Goal: Task Accomplishment & Management: Manage account settings

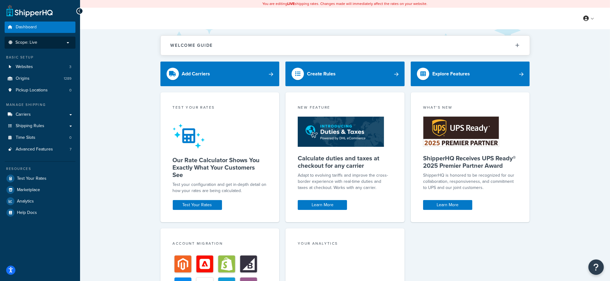
click at [50, 42] on p "Scope: Live" at bounding box center [39, 42] width 65 height 5
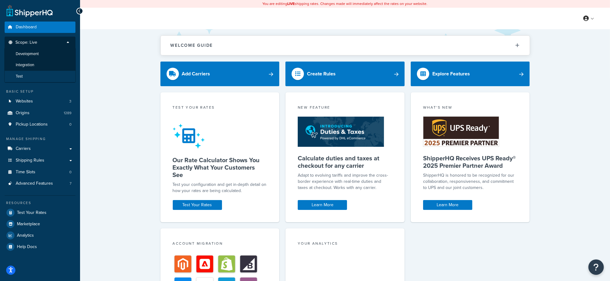
click at [27, 74] on li "Test" at bounding box center [39, 76] width 71 height 11
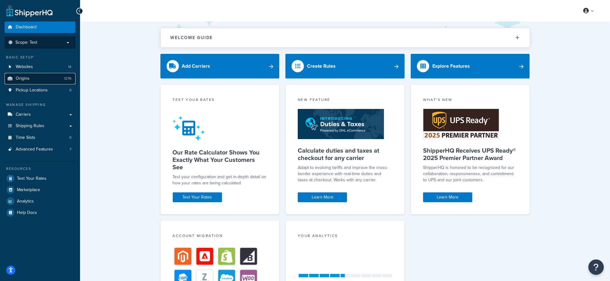
click at [25, 77] on span "Origins" at bounding box center [23, 78] width 14 height 5
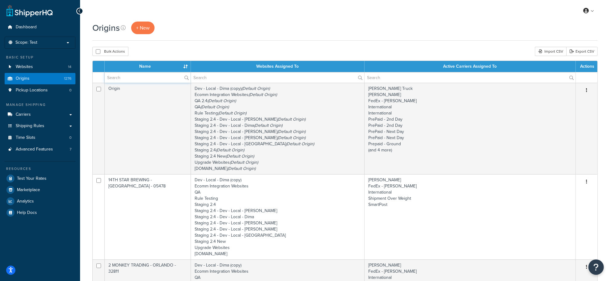
drag, startPoint x: 129, startPoint y: 76, endPoint x: 139, endPoint y: 74, distance: 9.6
click at [130, 77] on input "text" at bounding box center [148, 77] width 86 height 10
click at [175, 78] on input "text" at bounding box center [148, 77] width 86 height 10
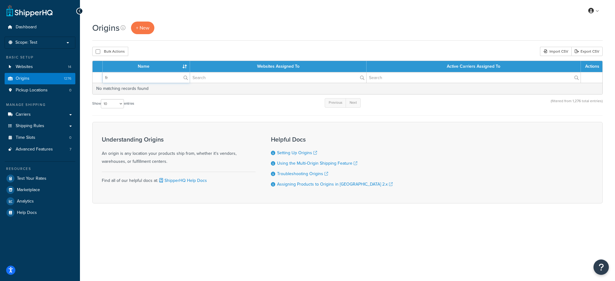
type input "f"
click at [175, 78] on input "text" at bounding box center [146, 77] width 87 height 10
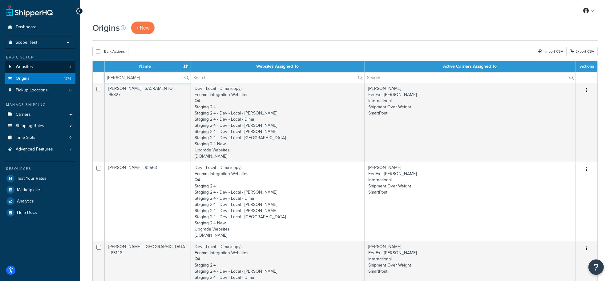
drag, startPoint x: 137, startPoint y: 79, endPoint x: 48, endPoint y: 70, distance: 89.1
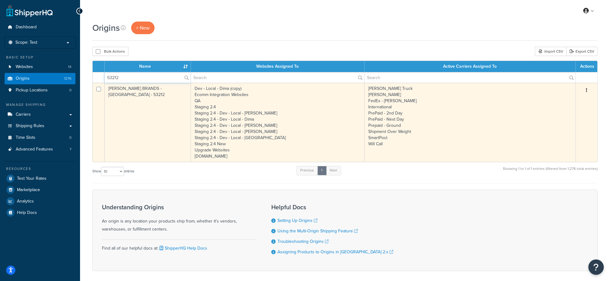
type input "53212"
click at [206, 101] on td "Dev - Local - Dima (copy) Ecomm Integration Websites QA Staging 2.4 Staging 2.4…" at bounding box center [278, 122] width 174 height 79
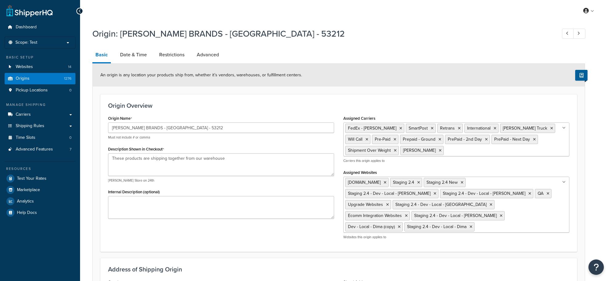
select select "49"
click at [24, 81] on span "Origins" at bounding box center [23, 78] width 14 height 5
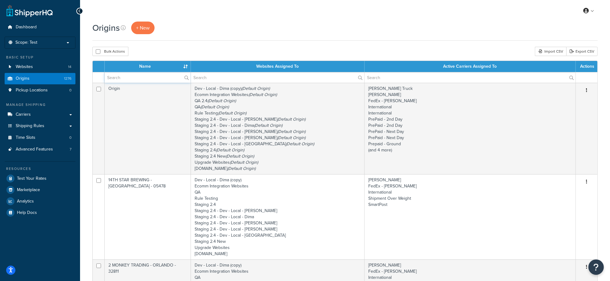
click at [147, 81] on input "text" at bounding box center [148, 77] width 86 height 10
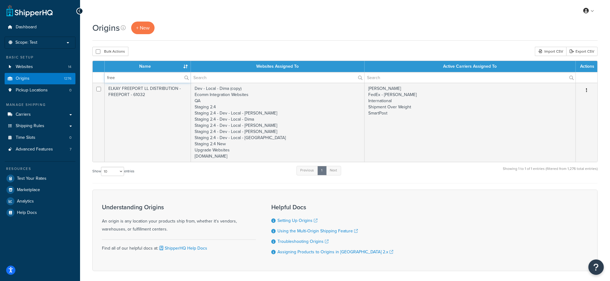
type input "free"
click at [185, 76] on label "free" at bounding box center [148, 77] width 86 height 10
click at [185, 76] on input "free" at bounding box center [148, 77] width 86 height 10
drag, startPoint x: 123, startPoint y: 82, endPoint x: 69, endPoint y: 73, distance: 55.0
click at [69, 73] on div "Dashboard Scope: Test Live Development Integration Basic Setup Websites 14 Orig…" at bounding box center [305, 154] width 610 height 308
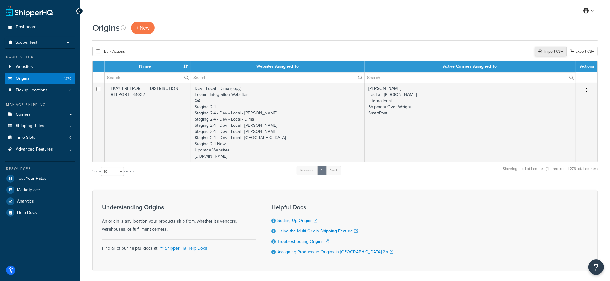
click at [545, 53] on div "Import CSV" at bounding box center [549, 51] width 31 height 9
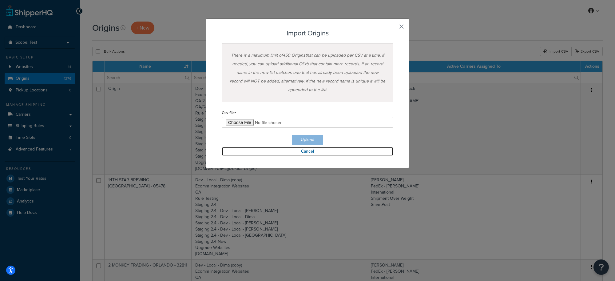
click at [308, 151] on link "Cancel" at bounding box center [308, 151] width 172 height 9
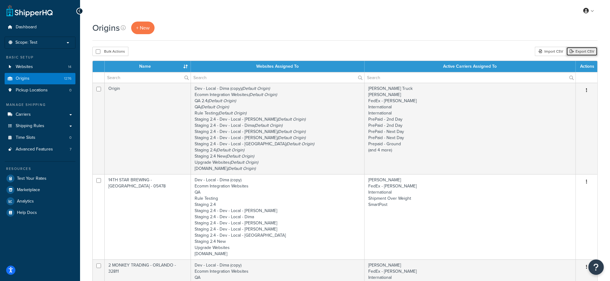
click at [591, 51] on link "Export CSV" at bounding box center [581, 51] width 31 height 9
click at [47, 128] on link "Shipping Rules" at bounding box center [40, 125] width 71 height 11
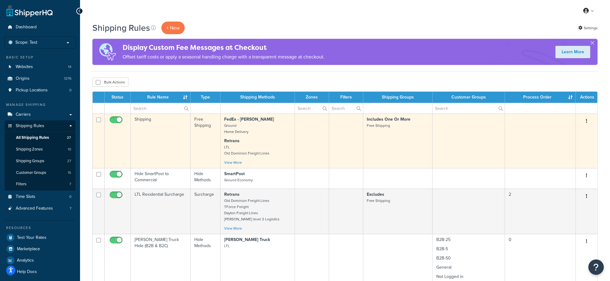
click at [588, 122] on button "button" at bounding box center [586, 121] width 9 height 10
click at [568, 130] on link "Edit" at bounding box center [566, 132] width 49 height 13
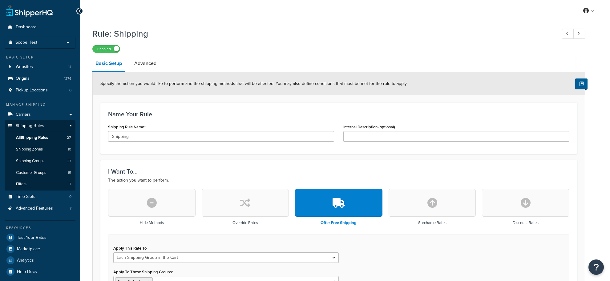
select select "SHIPPING_GROUP"
click at [145, 64] on link "Advanced" at bounding box center [145, 63] width 28 height 15
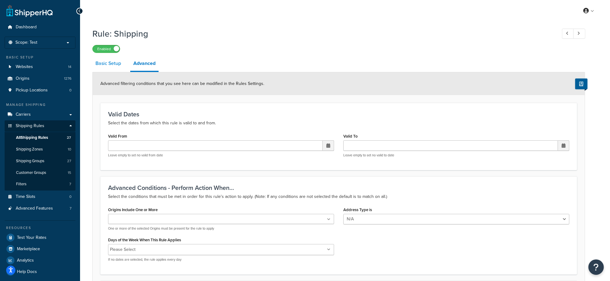
click at [109, 65] on link "Basic Setup" at bounding box center [108, 63] width 32 height 15
select select "SHIPPING_GROUP"
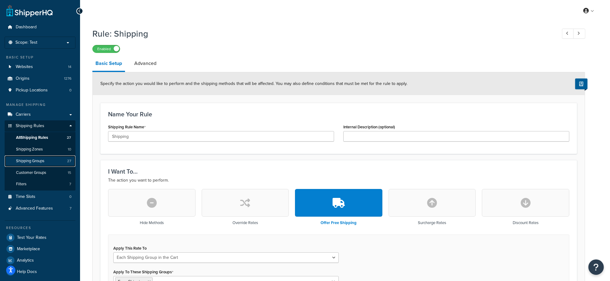
click at [40, 160] on span "Shipping Groups" at bounding box center [30, 160] width 28 height 5
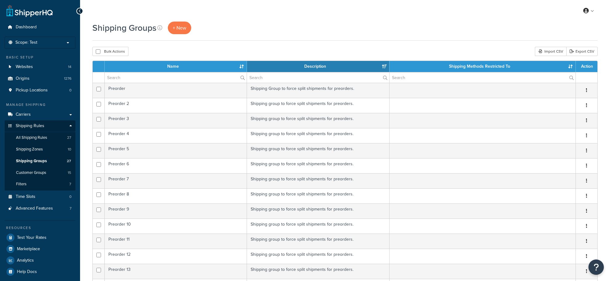
select select "15"
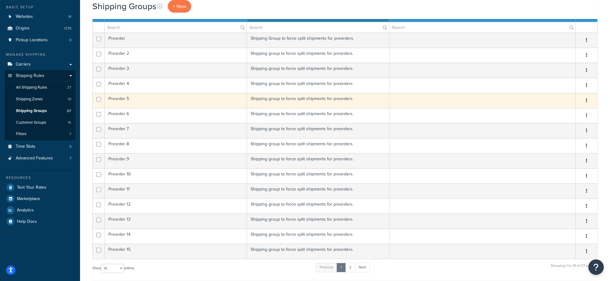
scroll to position [115, 0]
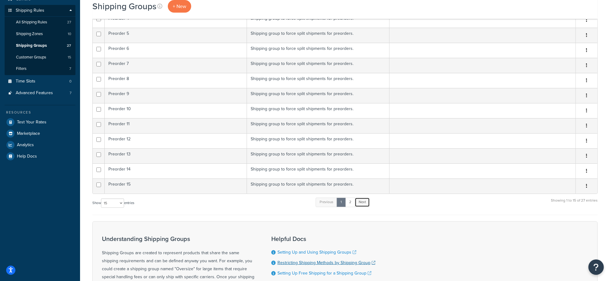
click at [362, 203] on link "Next" at bounding box center [361, 202] width 15 height 9
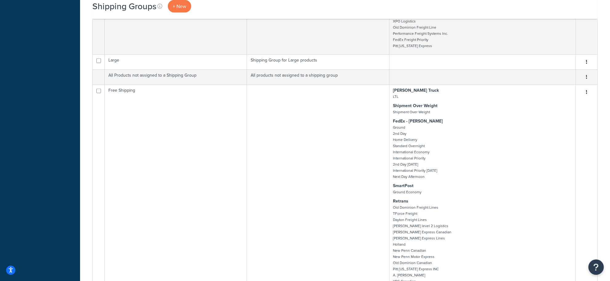
scroll to position [706, 0]
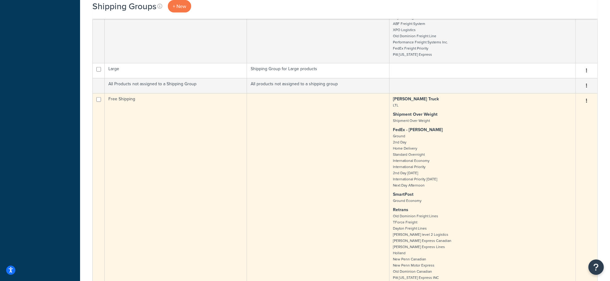
click at [586, 103] on icon "button" at bounding box center [586, 100] width 1 height 4
click at [574, 131] on link "Edit" at bounding box center [561, 134] width 49 height 13
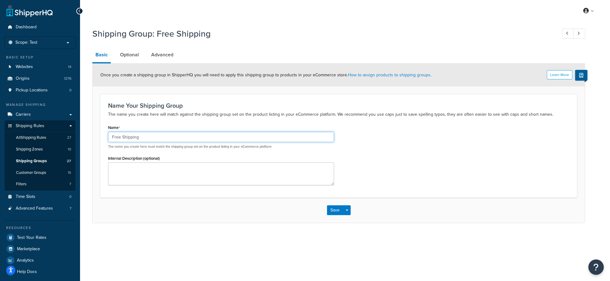
click at [168, 139] on input "Free Shipping" at bounding box center [221, 137] width 226 height 10
type input "Free Shipping."
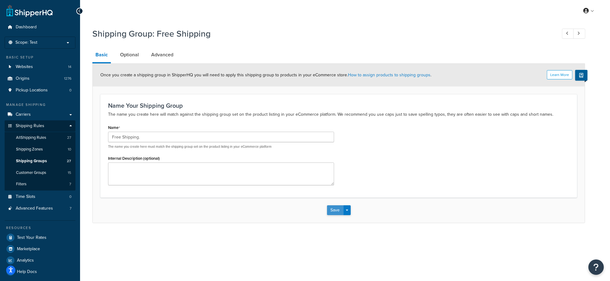
click at [337, 213] on button "Save" at bounding box center [335, 210] width 17 height 10
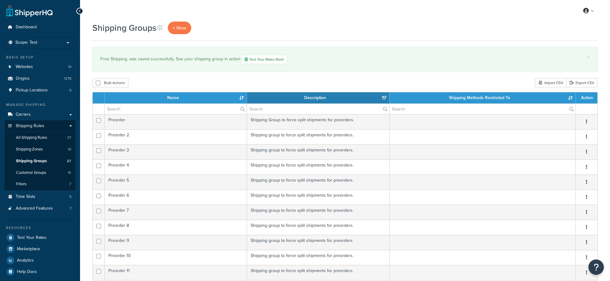
select select "15"
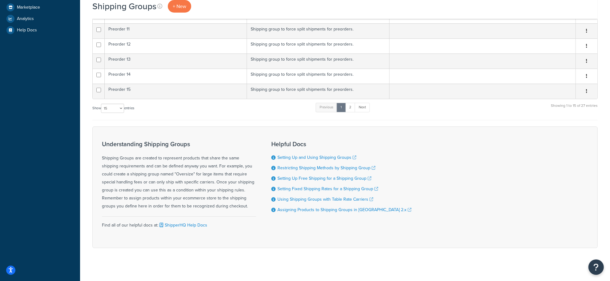
scroll to position [248, 0]
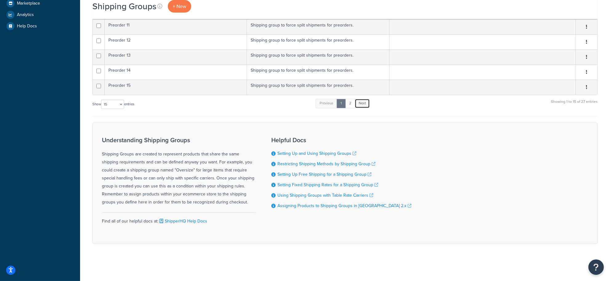
click at [366, 106] on link "Next" at bounding box center [361, 103] width 15 height 9
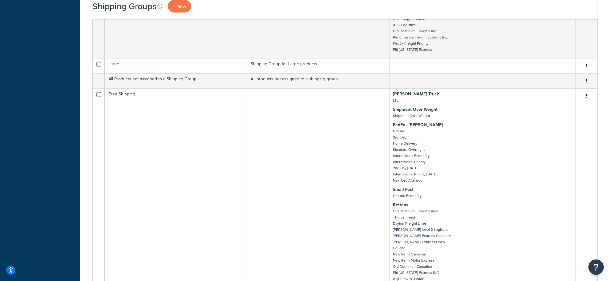
scroll to position [738, 0]
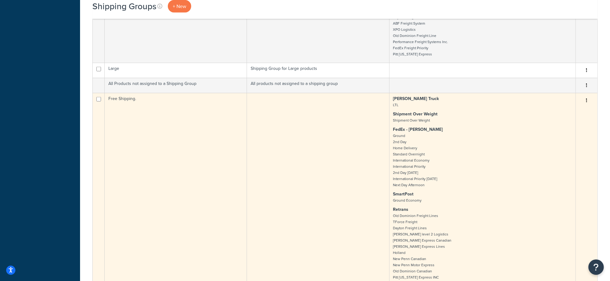
click at [586, 102] on icon "button" at bounding box center [586, 100] width 1 height 4
click at [568, 136] on link "Edit" at bounding box center [561, 134] width 49 height 13
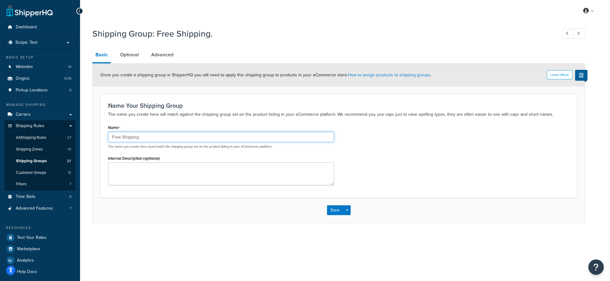
click at [178, 139] on input "Free Shipping." at bounding box center [221, 137] width 226 height 10
type input "Free Shipping"
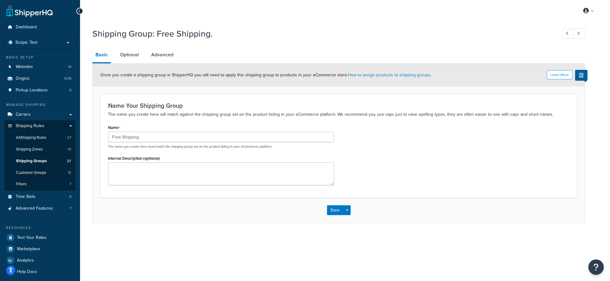
click at [418, 233] on div "Shipping Group: Free Shipping. Basic Optional Advanced Learn More Once you crea…" at bounding box center [345, 132] width 530 height 214
click at [332, 207] on button "Save" at bounding box center [335, 210] width 17 height 10
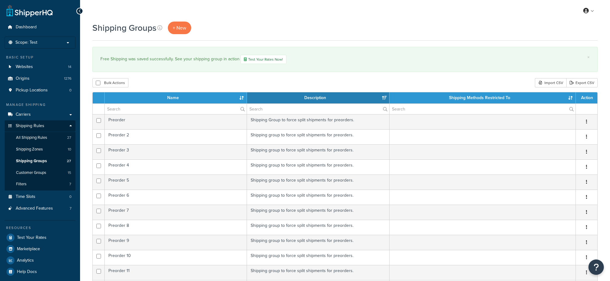
select select "15"
